Goal: Information Seeking & Learning: Learn about a topic

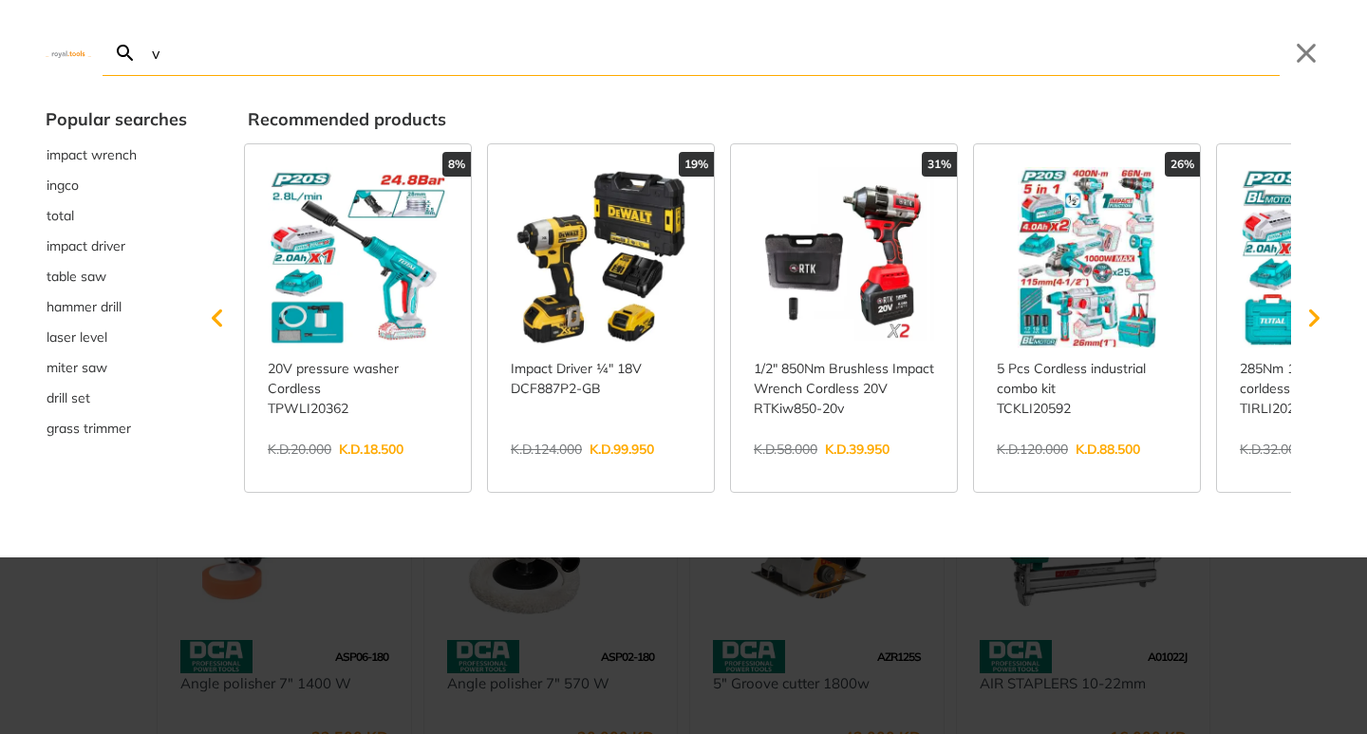
type input "va"
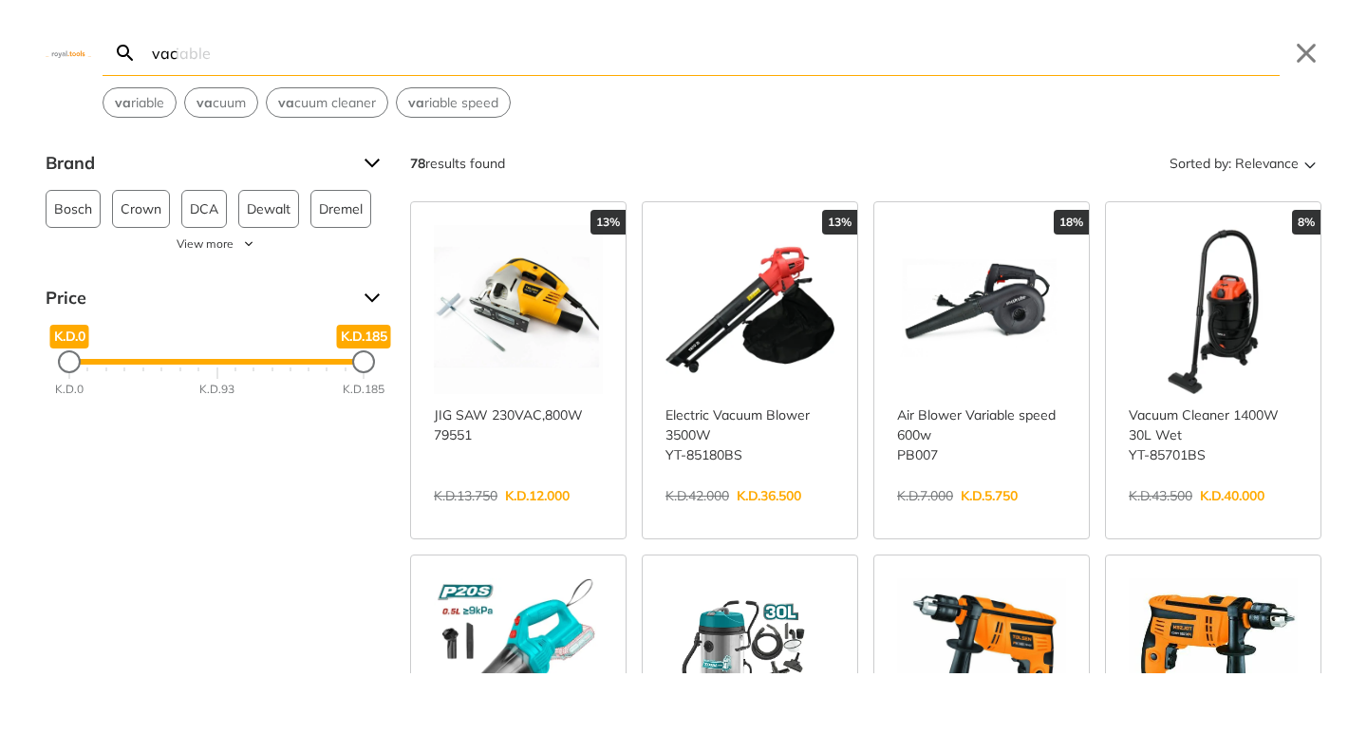
type input "vacc"
